Goal: Information Seeking & Learning: Learn about a topic

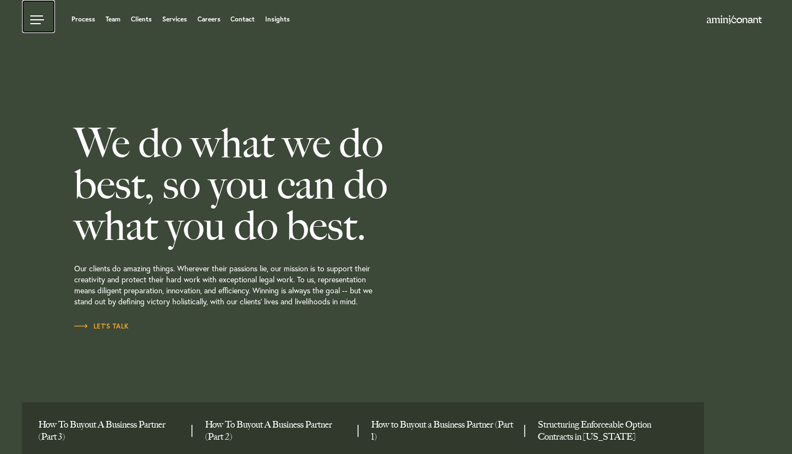
click at [45, 22] on link at bounding box center [38, 16] width 33 height 33
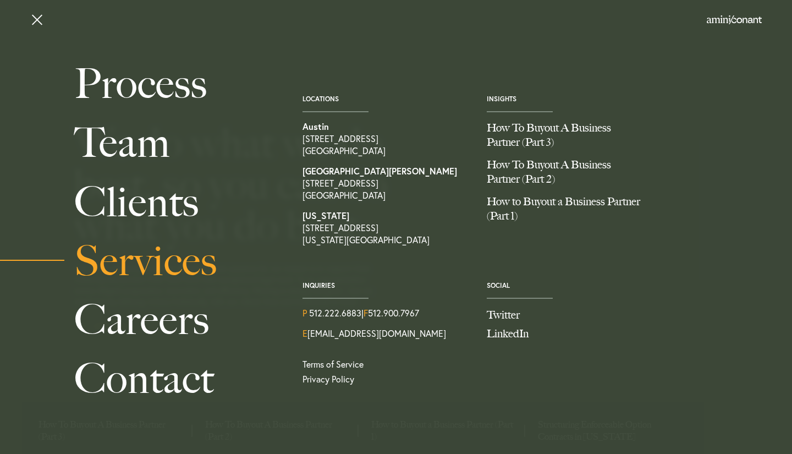
click at [172, 269] on link "Services" at bounding box center [176, 261] width 204 height 59
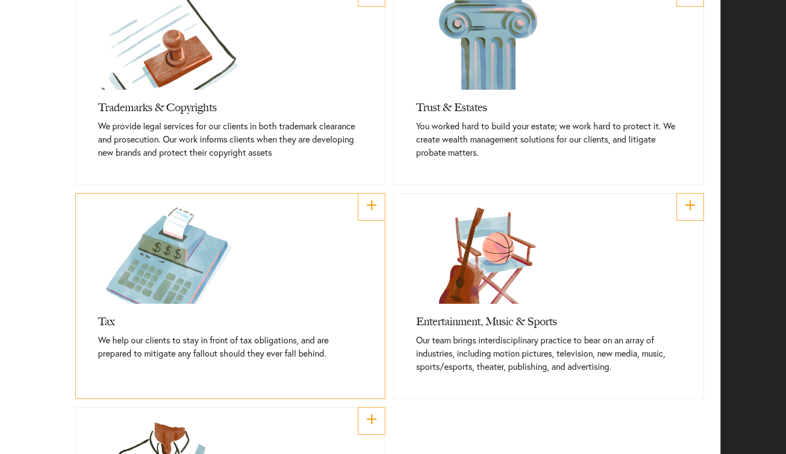
scroll to position [716, 0]
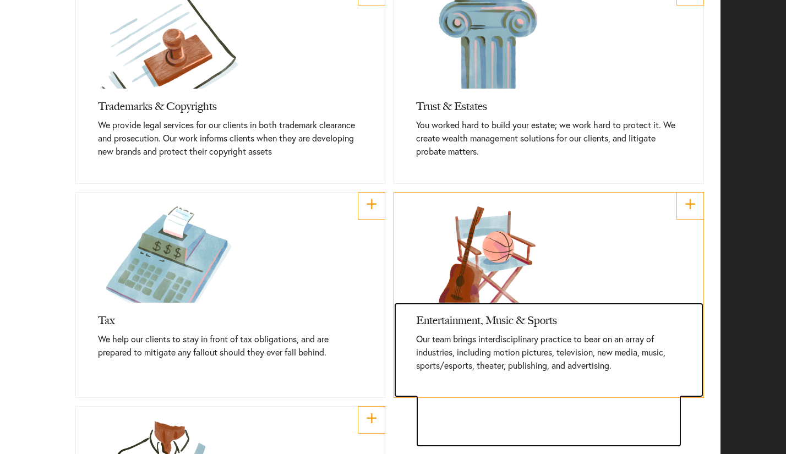
click at [582, 303] on h3 "Entertainment, Music & Sports" at bounding box center [548, 318] width 265 height 30
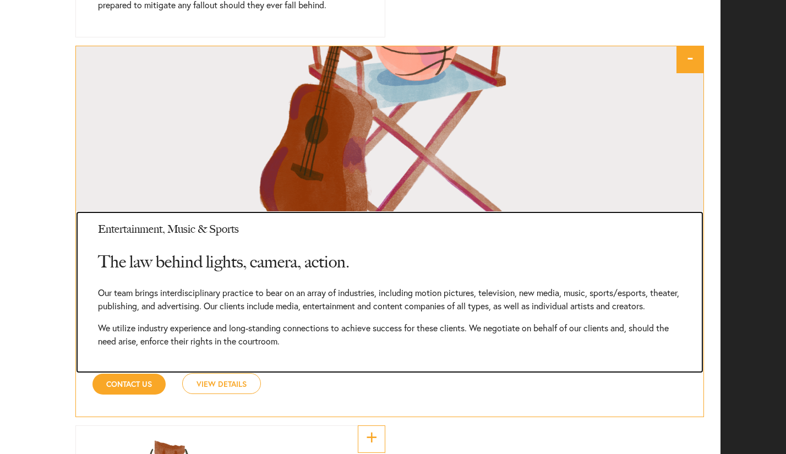
scroll to position [1064, 0]
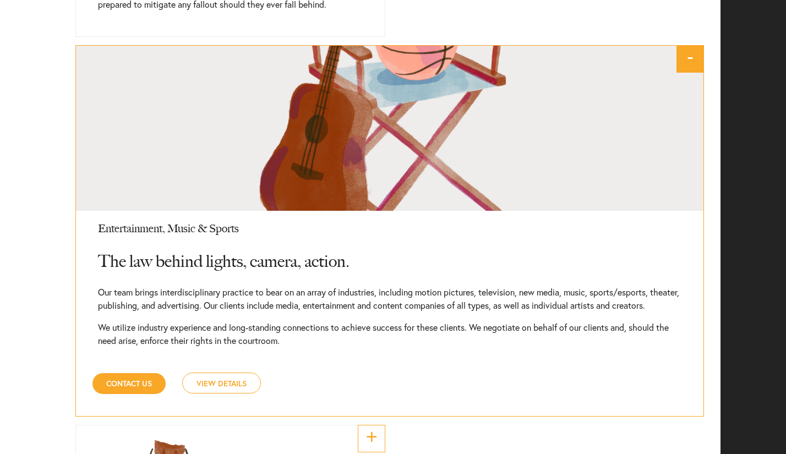
click at [208, 373] on link "View Details" at bounding box center [221, 383] width 79 height 21
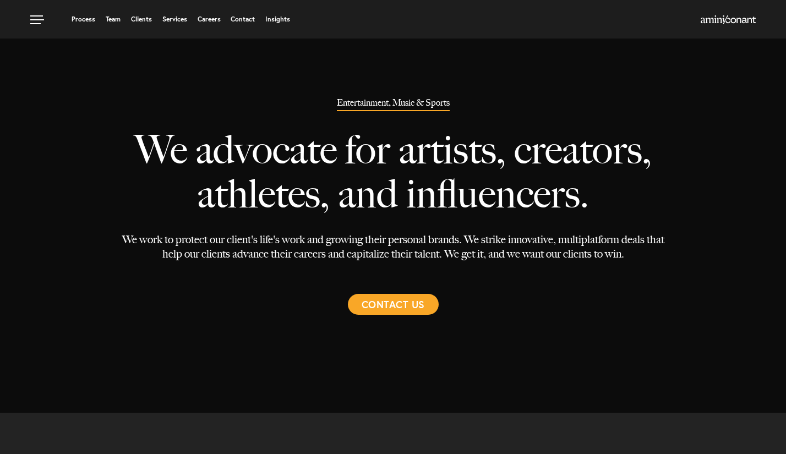
select select "Austin"
select select "Entertainment and Music"
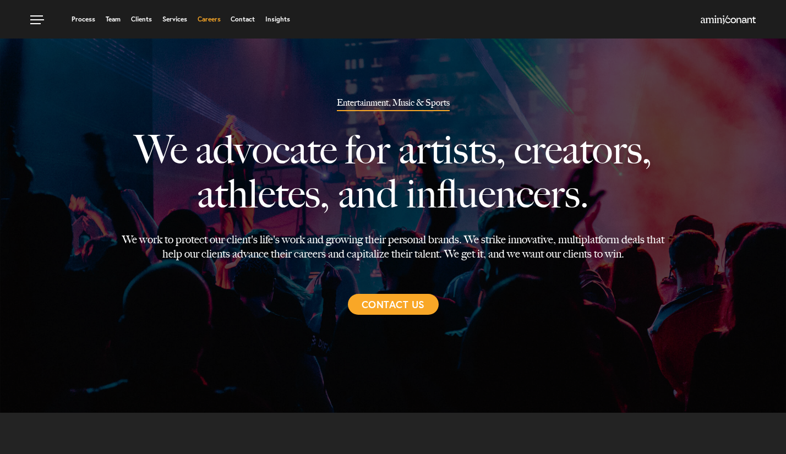
click at [205, 21] on link "Careers" at bounding box center [209, 19] width 23 height 7
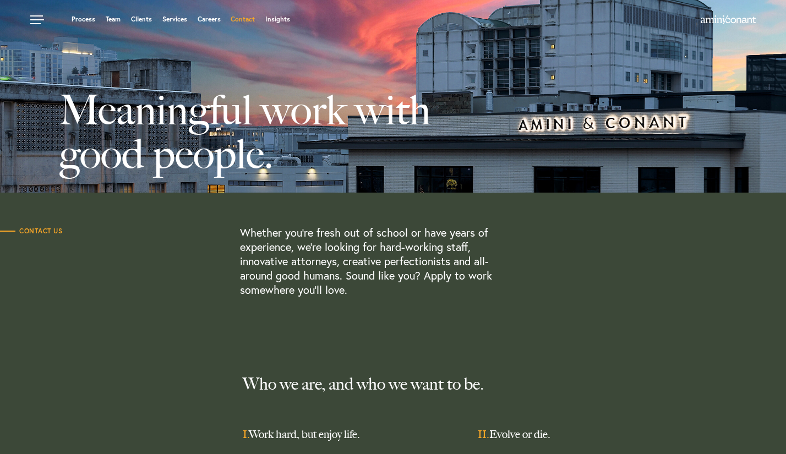
click at [246, 20] on link "Contact" at bounding box center [243, 19] width 24 height 7
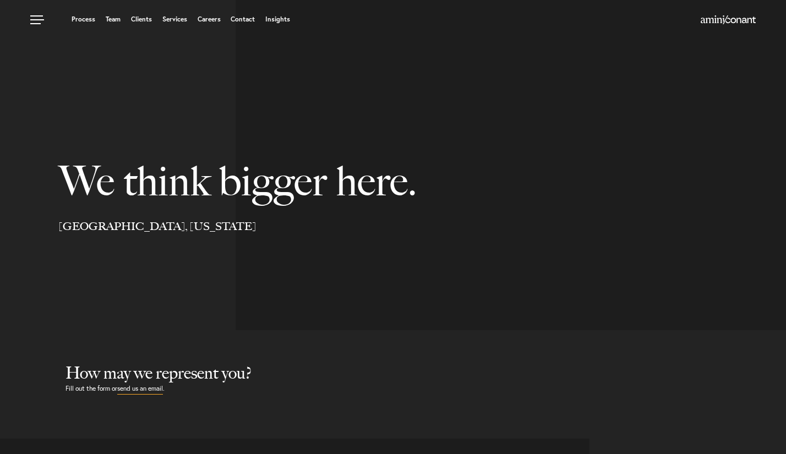
select select "Austin"
select select "Business and Civil Litigation"
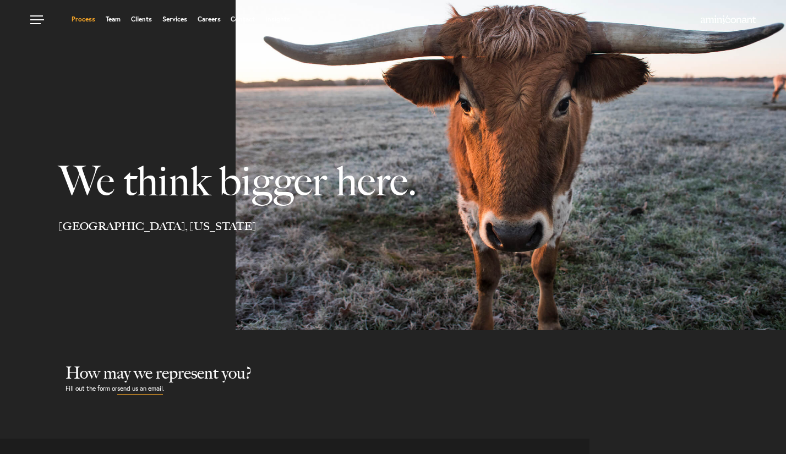
click at [86, 20] on link "Process" at bounding box center [84, 19] width 24 height 7
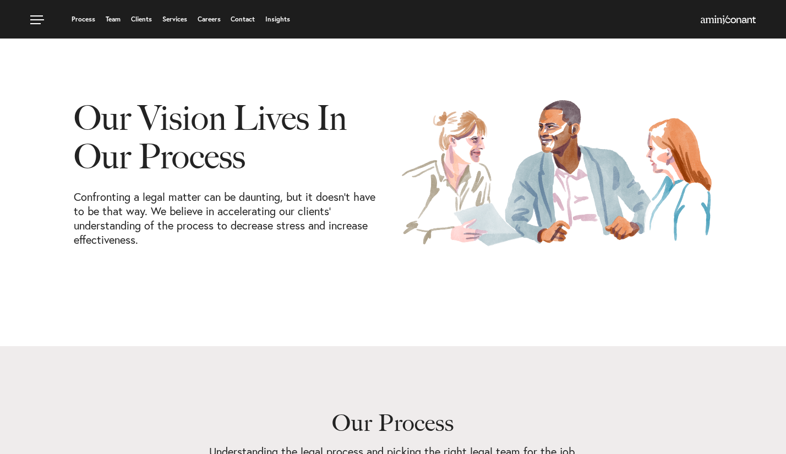
click at [113, 17] on link "Team" at bounding box center [113, 19] width 15 height 7
